Goal: Transaction & Acquisition: Purchase product/service

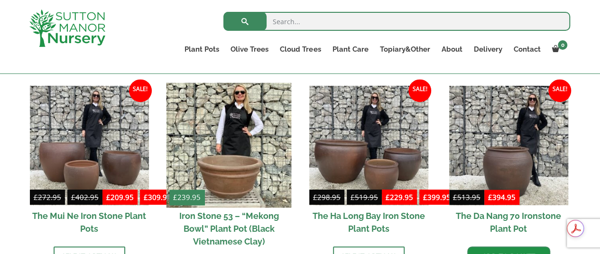
scroll to position [711, 0]
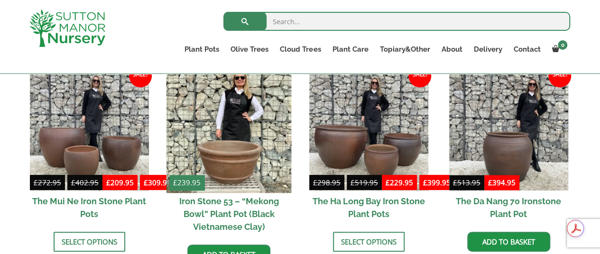
click at [238, 142] on img at bounding box center [228, 130] width 125 height 125
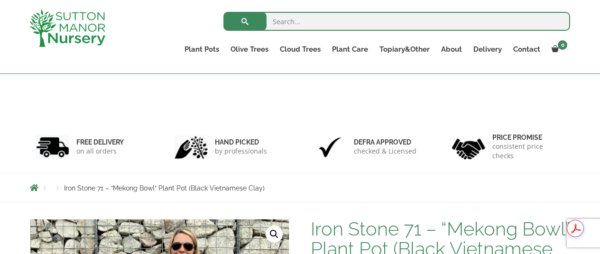
scroll to position [711, 0]
